Goal: Information Seeking & Learning: Learn about a topic

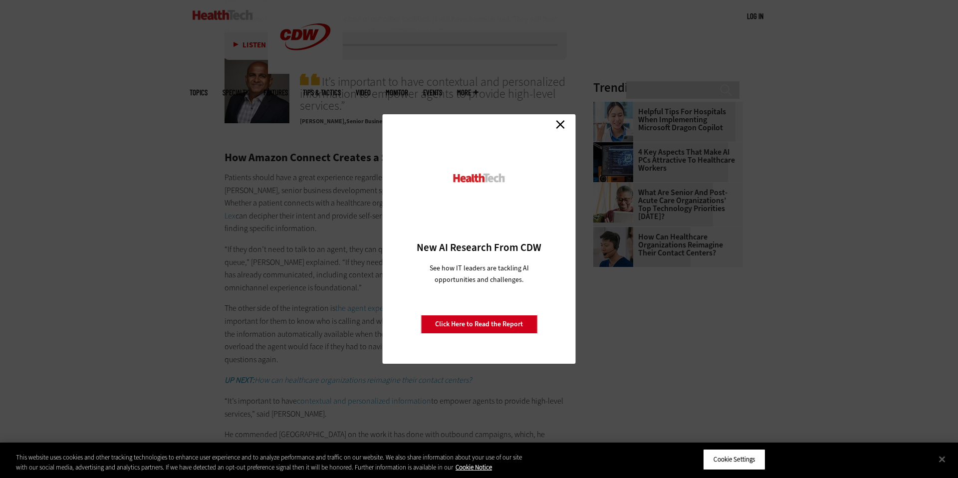
scroll to position [1406, 0]
click at [559, 125] on link "Close" at bounding box center [560, 124] width 15 height 15
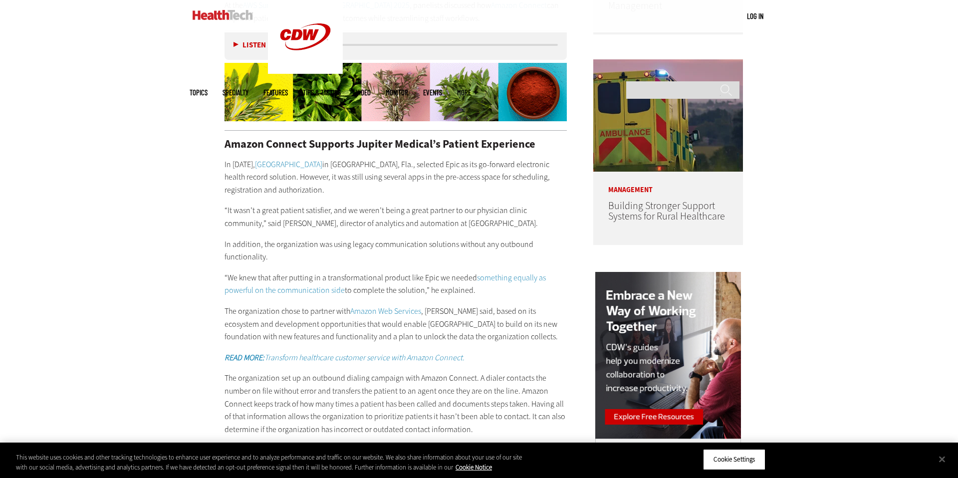
scroll to position [829, 0]
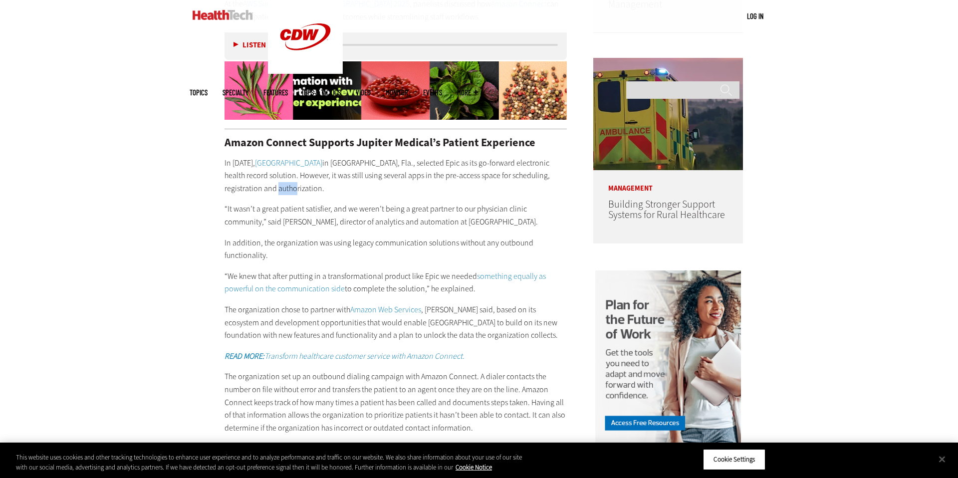
drag, startPoint x: 315, startPoint y: 190, endPoint x: 254, endPoint y: 183, distance: 61.8
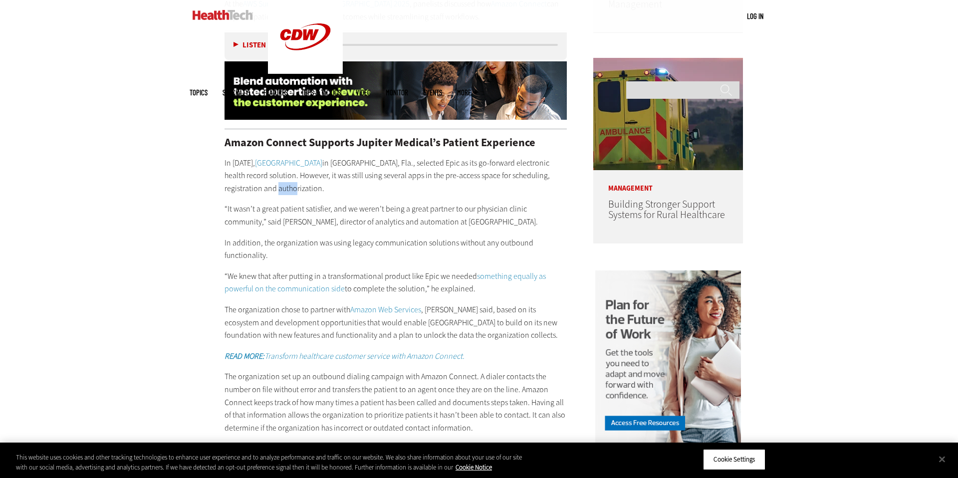
click at [254, 183] on p "In [DATE], [GEOGRAPHIC_DATA] in [GEOGRAPHIC_DATA], Fla., selected Epic as its g…" at bounding box center [396, 176] width 342 height 38
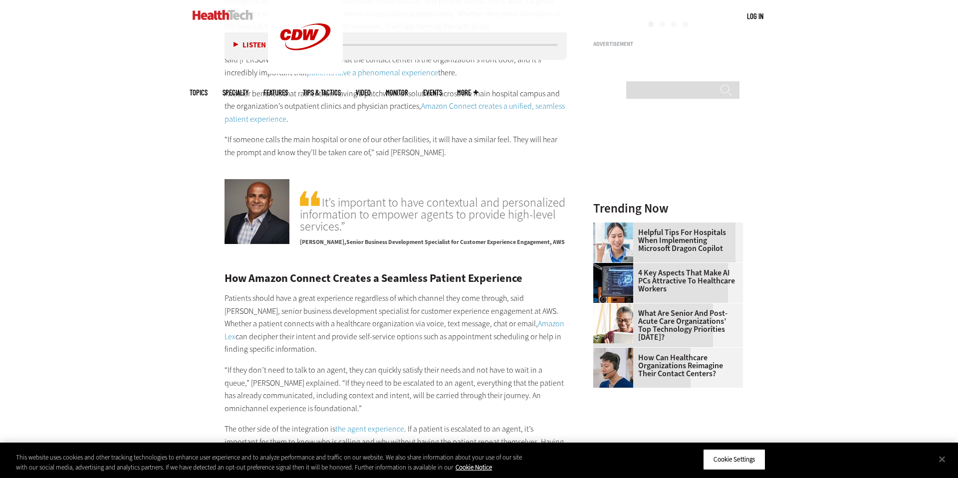
scroll to position [1288, 0]
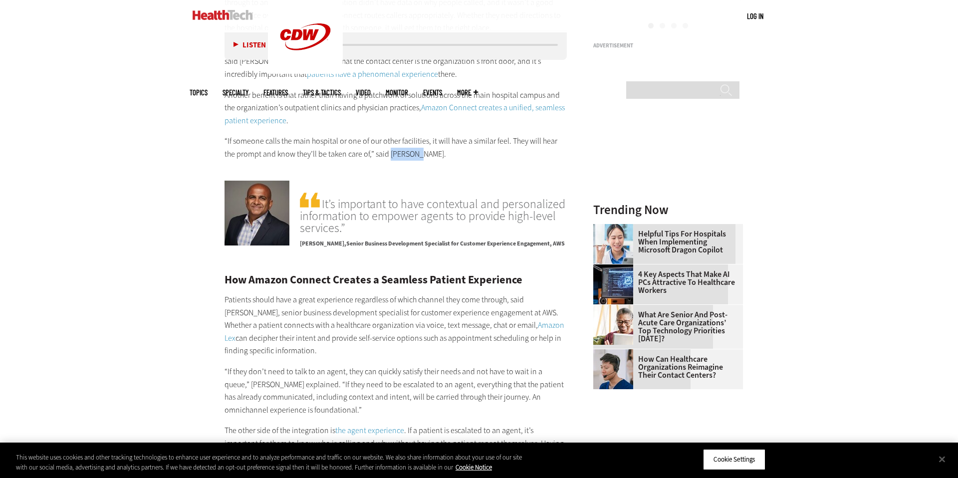
drag, startPoint x: 401, startPoint y: 157, endPoint x: 377, endPoint y: 158, distance: 23.5
click at [377, 158] on p "“If someone calls the main hospital or one of our other facilities, it will hav…" at bounding box center [396, 147] width 342 height 25
copy p "Faullin."
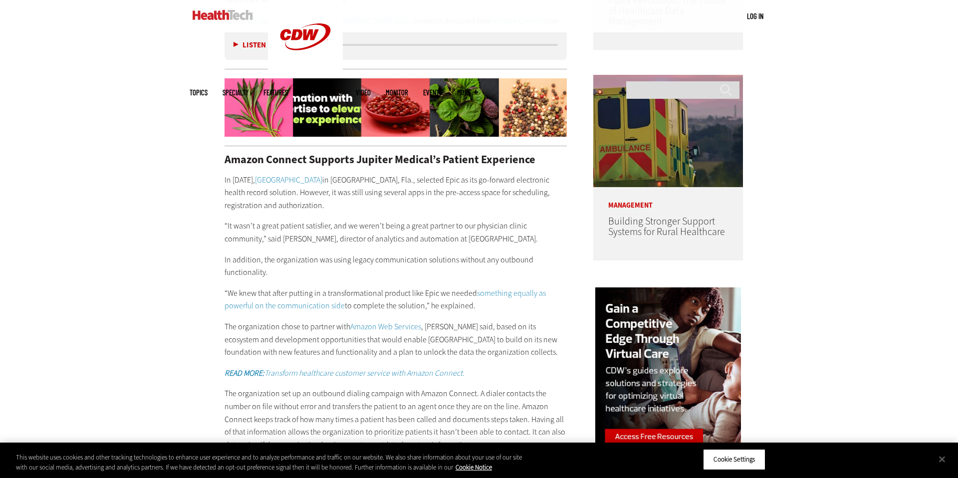
click at [240, 238] on p "“It wasn’t a great patient satisfier, and we weren’t being a great partner to o…" at bounding box center [396, 232] width 342 height 25
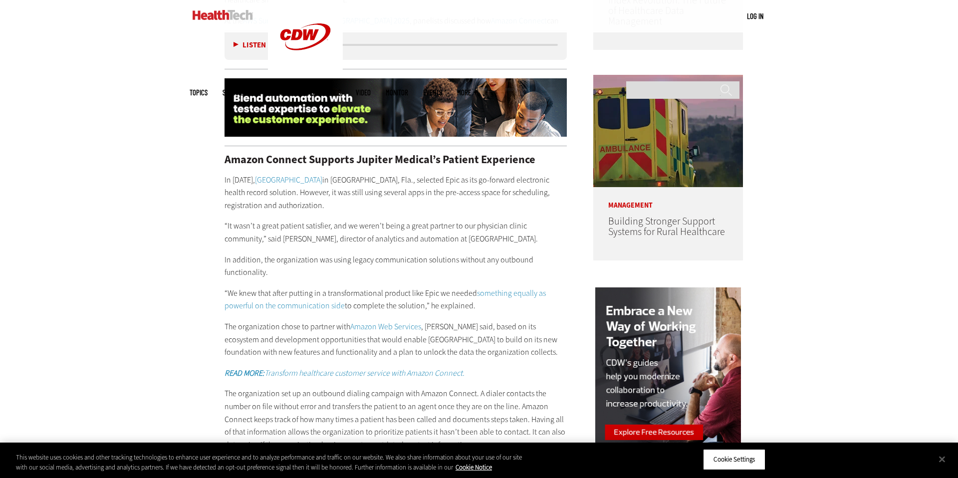
click at [241, 240] on p "“It wasn’t a great patient satisfier, and we weren’t being a great partner to o…" at bounding box center [396, 232] width 342 height 25
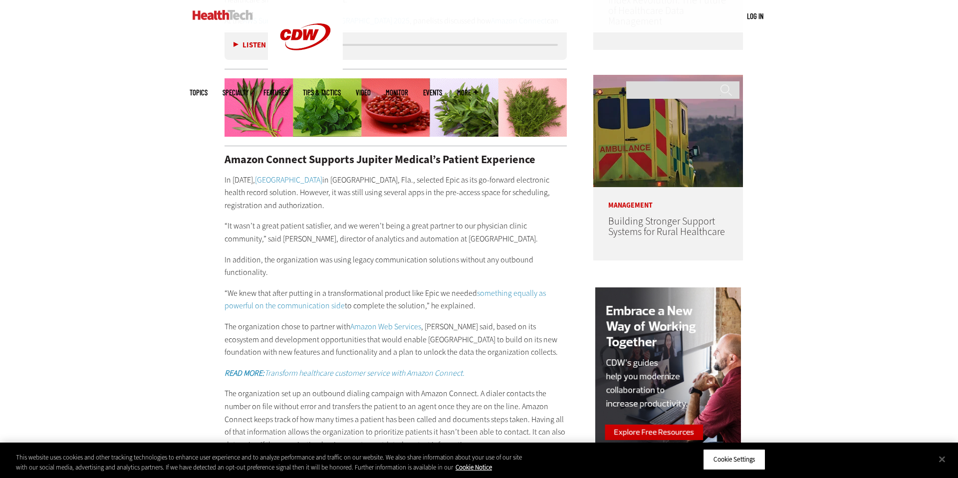
click at [240, 240] on p "“It wasn’t a great patient satisfier, and we weren’t being a great partner to o…" at bounding box center [396, 232] width 342 height 25
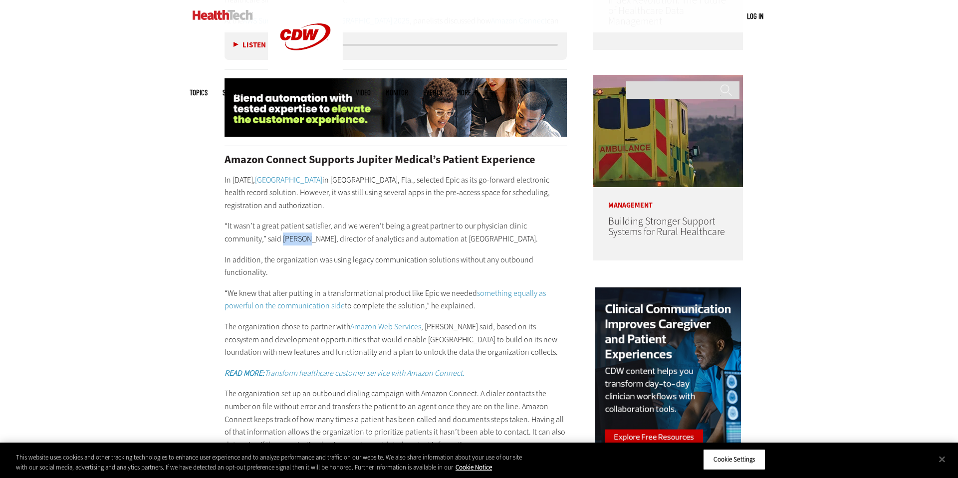
drag, startPoint x: 240, startPoint y: 237, endPoint x: 264, endPoint y: 237, distance: 24.0
click at [264, 237] on p "“It wasn’t a great patient satisfier, and we weren’t being a great partner to o…" at bounding box center [396, 232] width 342 height 25
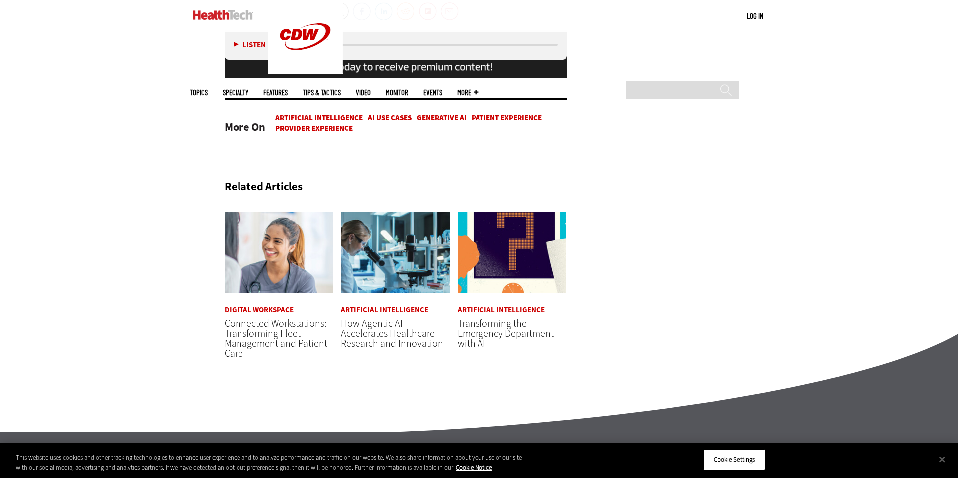
scroll to position [2018, 0]
